Goal: Task Accomplishment & Management: Manage account settings

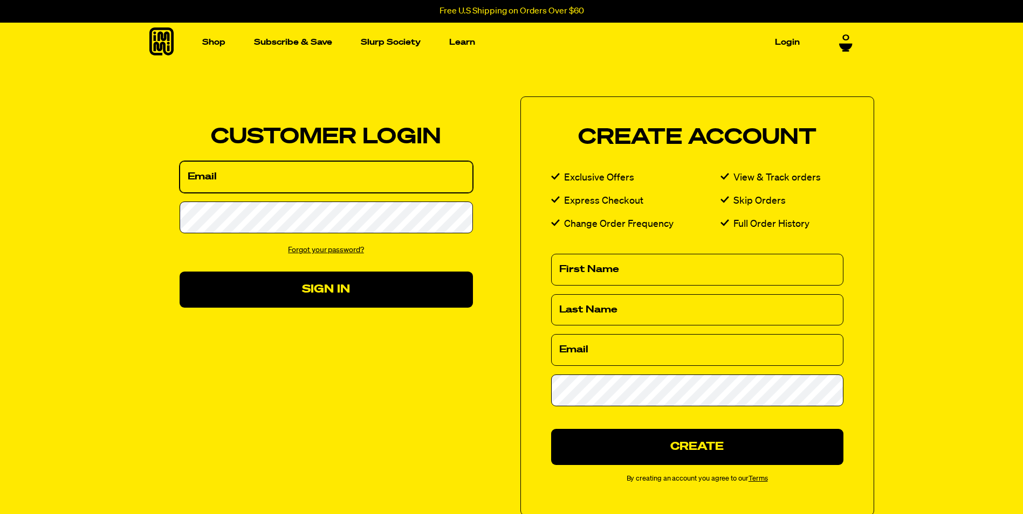
click at [305, 169] on input "Email" at bounding box center [326, 177] width 293 height 32
type input "[EMAIL_ADDRESS][DOMAIN_NAME]"
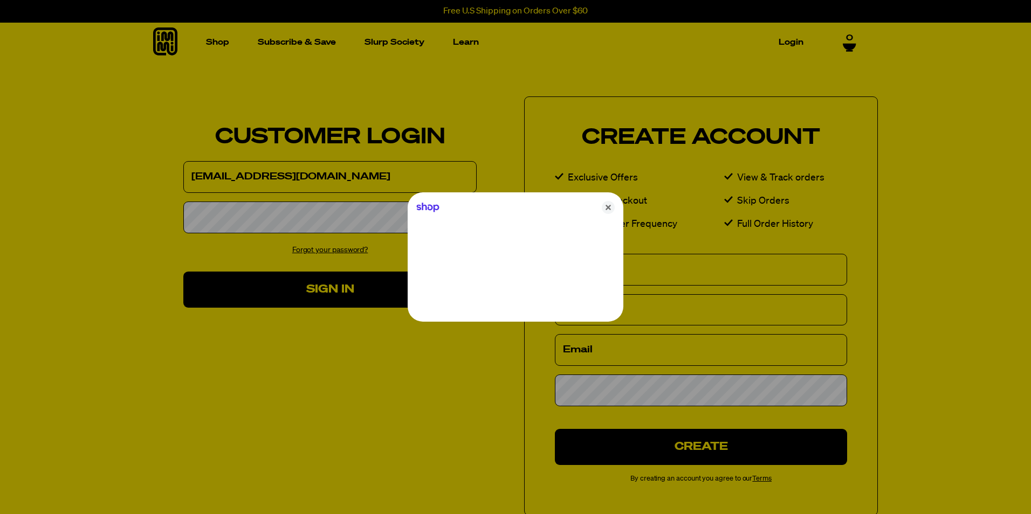
click at [262, 221] on div at bounding box center [515, 257] width 1031 height 514
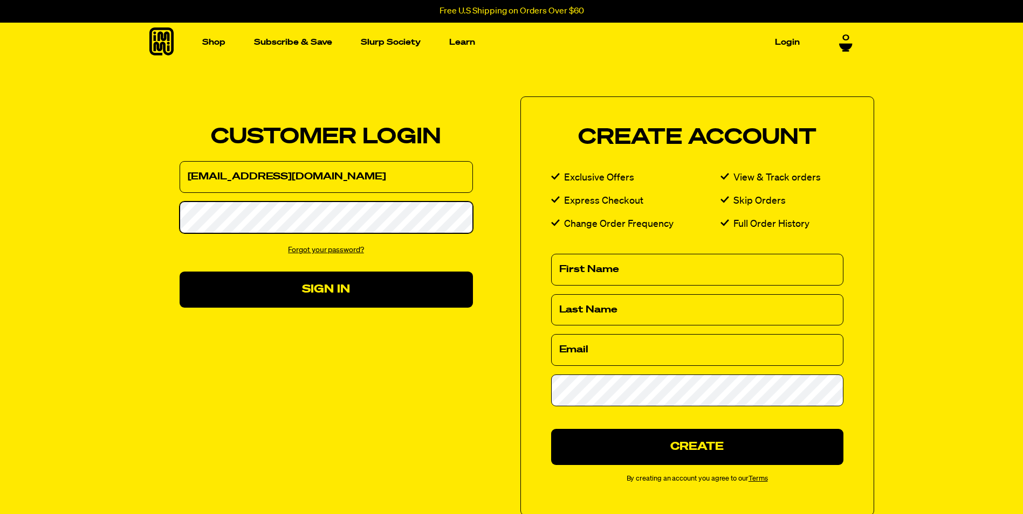
click at [180, 272] on button "Sign In" at bounding box center [326, 290] width 293 height 36
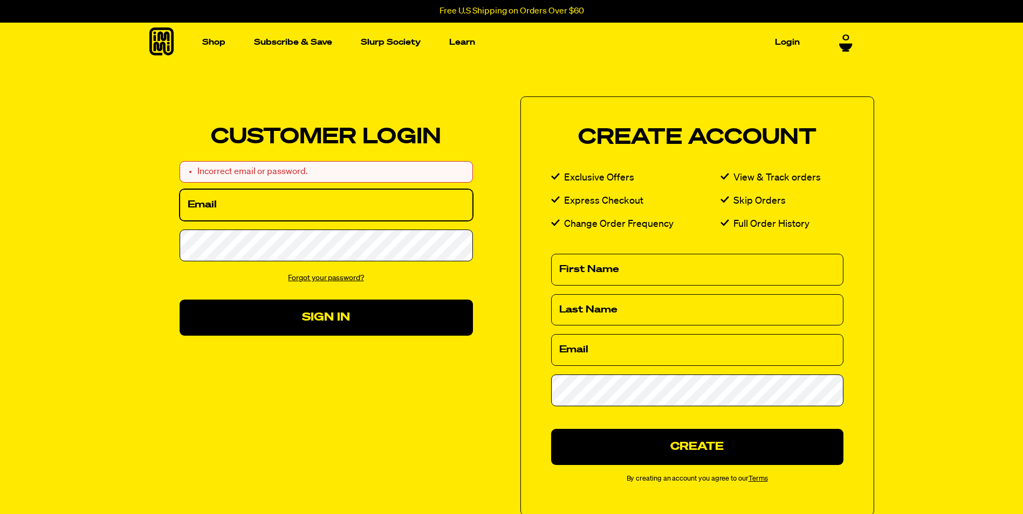
click at [302, 201] on input "Email" at bounding box center [326, 205] width 293 height 32
type input "[EMAIL_ADDRESS][DOMAIN_NAME]"
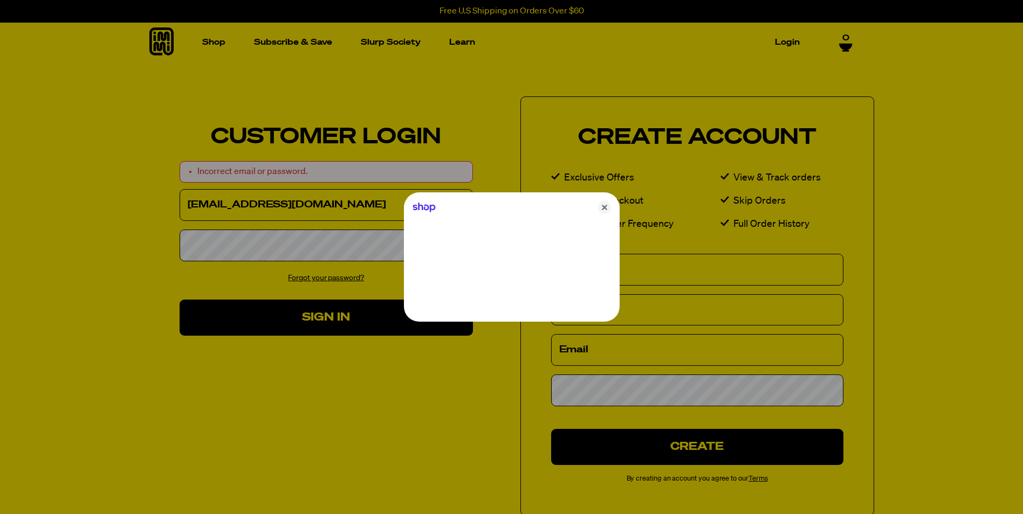
click at [265, 247] on div at bounding box center [511, 257] width 1023 height 514
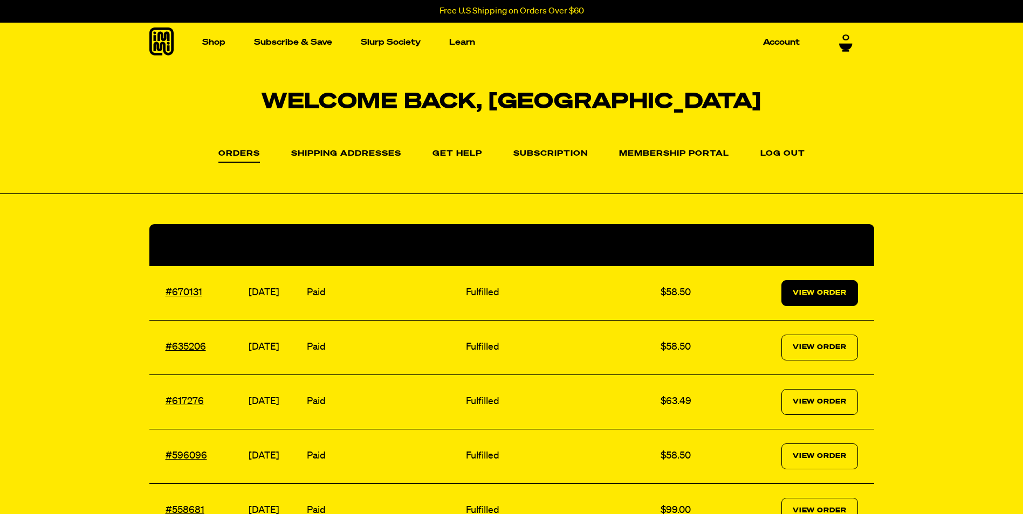
click at [843, 300] on link "View Order" at bounding box center [819, 293] width 77 height 26
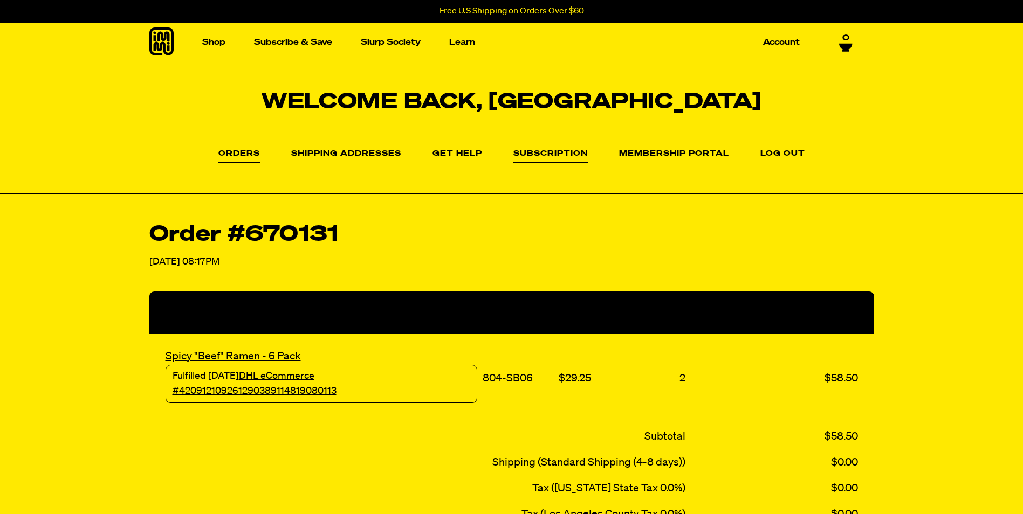
click at [541, 150] on link "Subscription" at bounding box center [550, 156] width 74 height 13
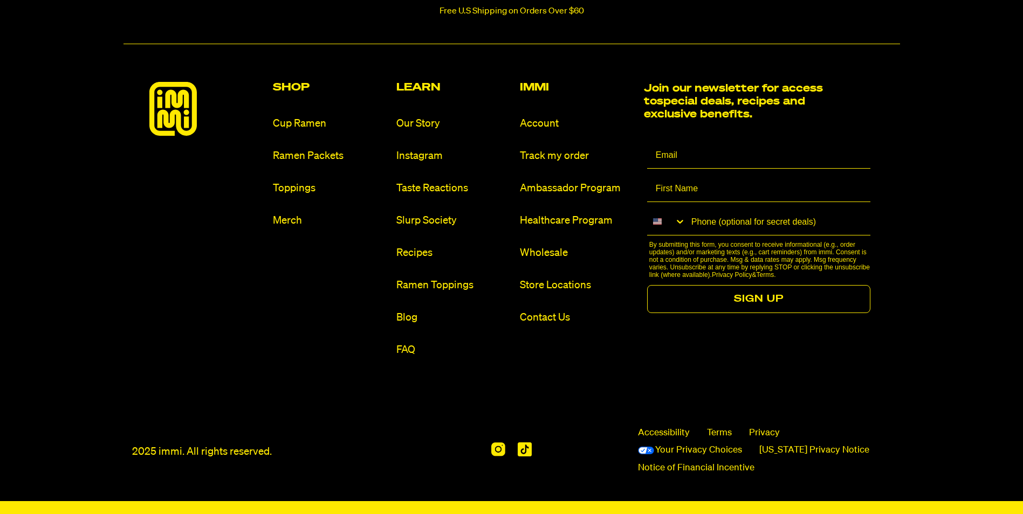
scroll to position [410, 0]
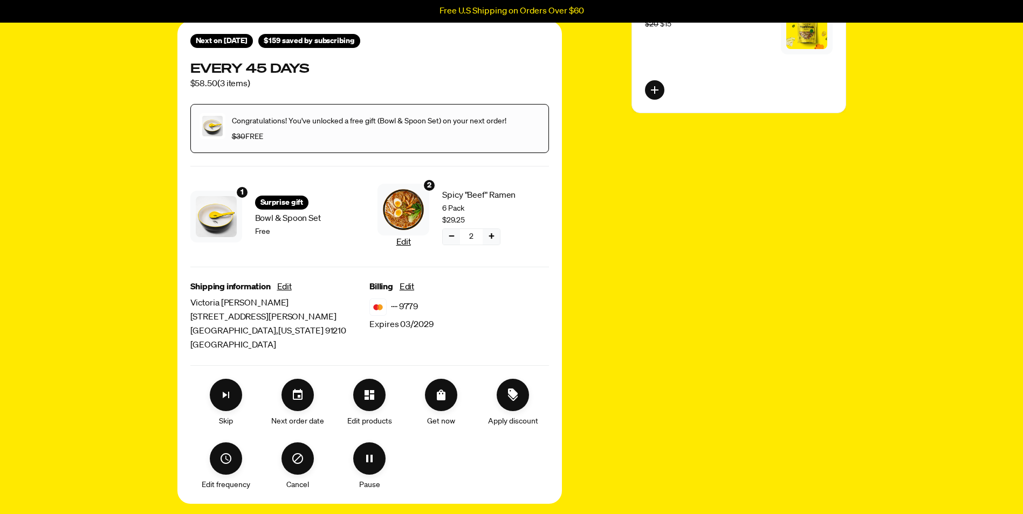
scroll to position [162, 0]
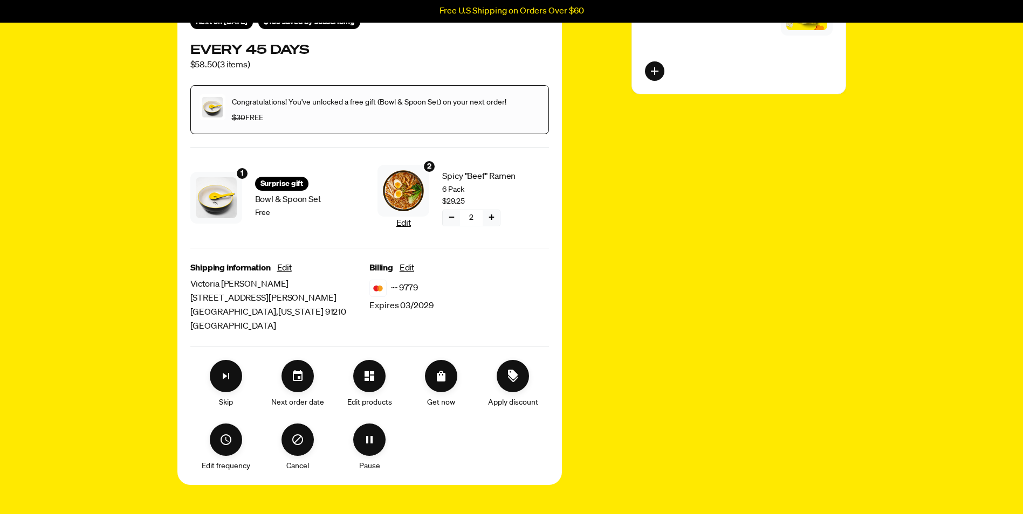
click at [447, 221] on button "−" at bounding box center [451, 218] width 17 height 16
click at [295, 378] on icon "Set your next order date" at bounding box center [297, 376] width 13 height 13
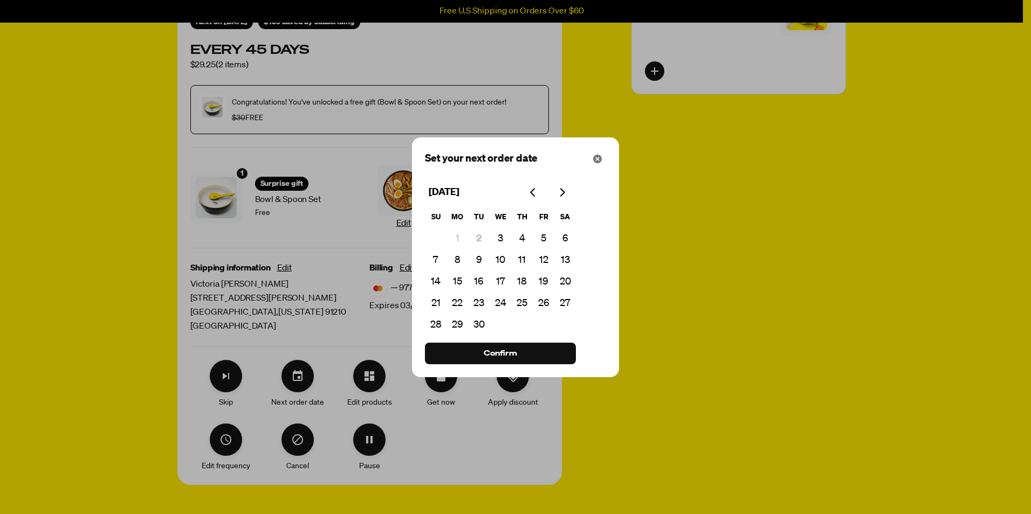
click at [345, 302] on div at bounding box center [515, 257] width 1031 height 514
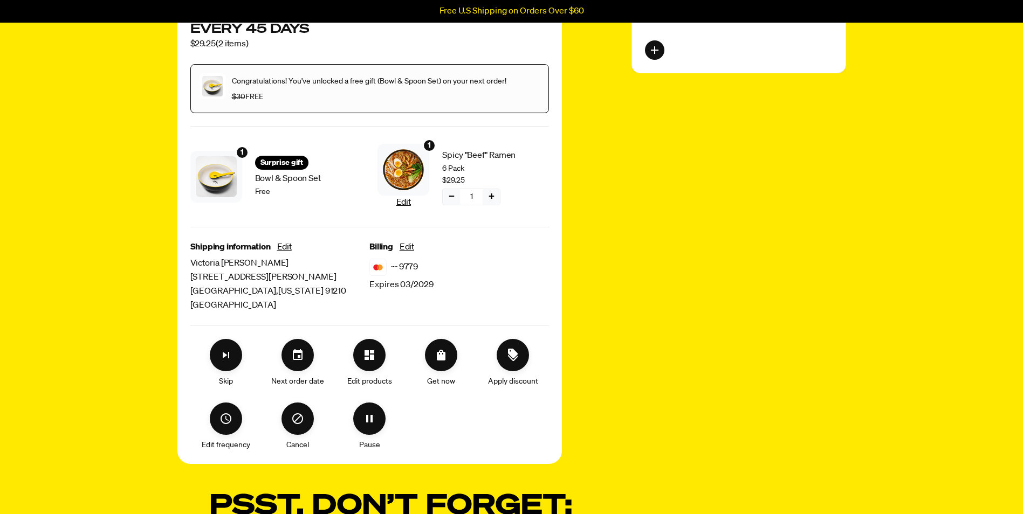
scroll to position [216, 0]
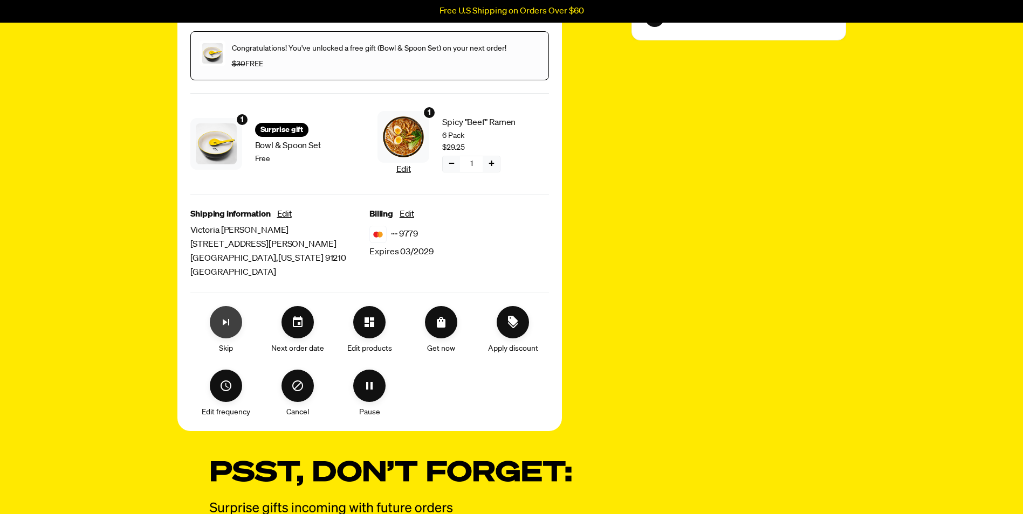
click at [230, 323] on icon "Skip subscription" at bounding box center [225, 322] width 13 height 13
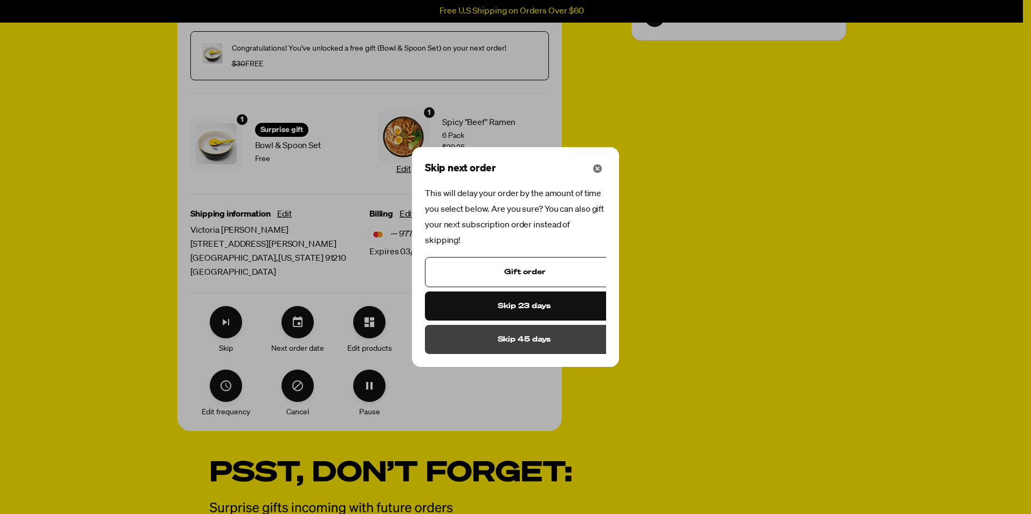
click at [516, 334] on span "Skip 45 days" at bounding box center [524, 340] width 53 height 12
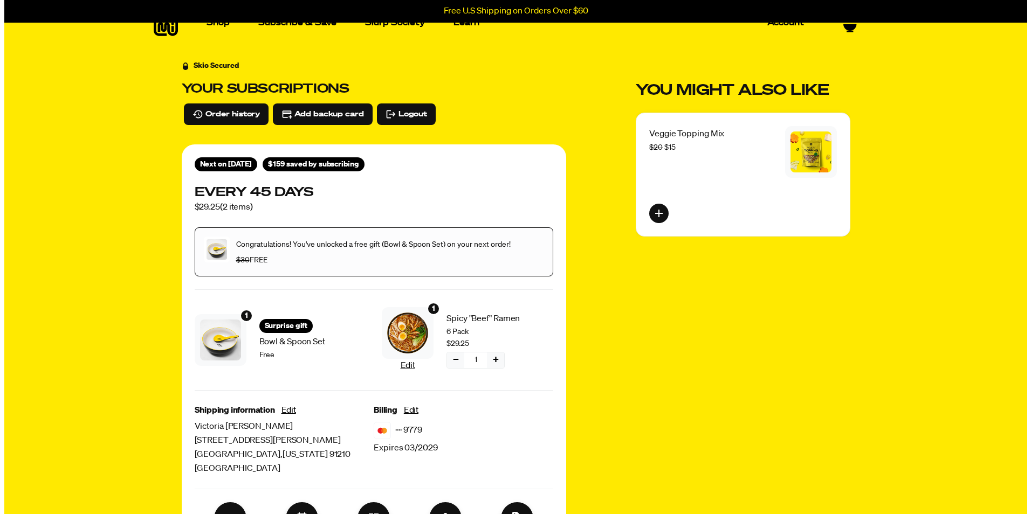
scroll to position [0, 0]
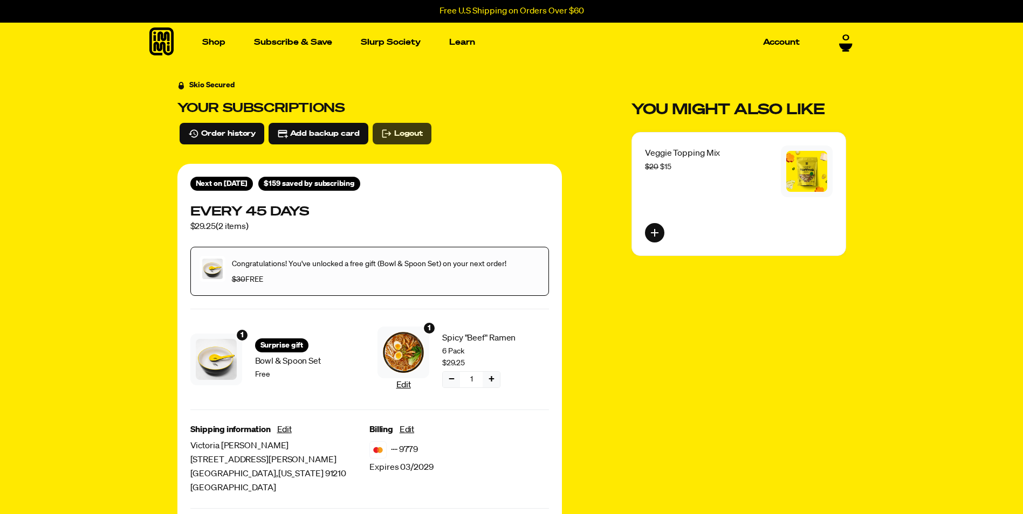
click at [408, 129] on span "Logout" at bounding box center [408, 134] width 29 height 12
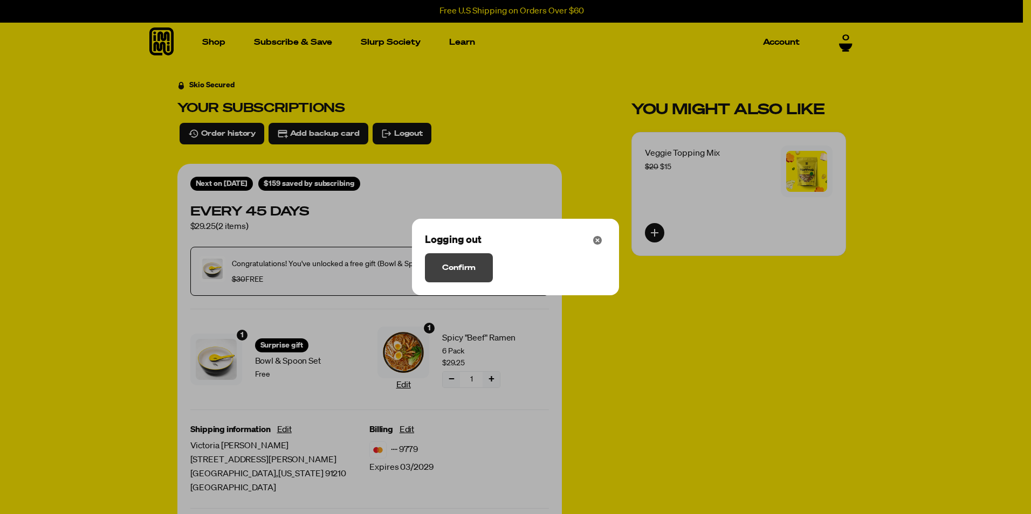
click at [483, 262] on button "Confirm" at bounding box center [459, 267] width 68 height 29
